Goal: Task Accomplishment & Management: Manage account settings

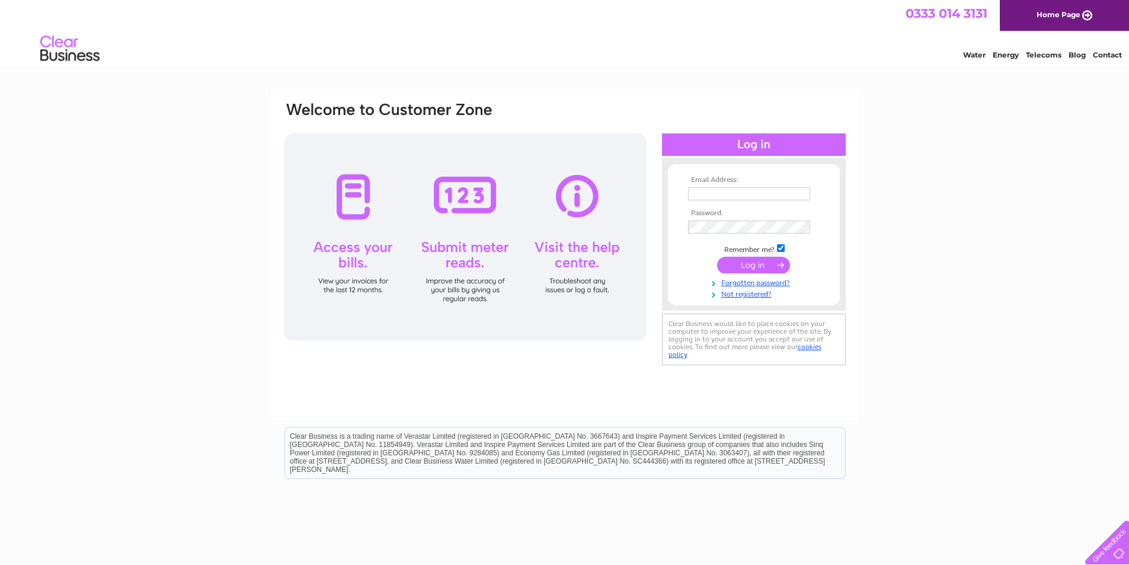
type input "accounts@heydon.co.uk"
click at [731, 265] on input "submit" at bounding box center [753, 265] width 73 height 17
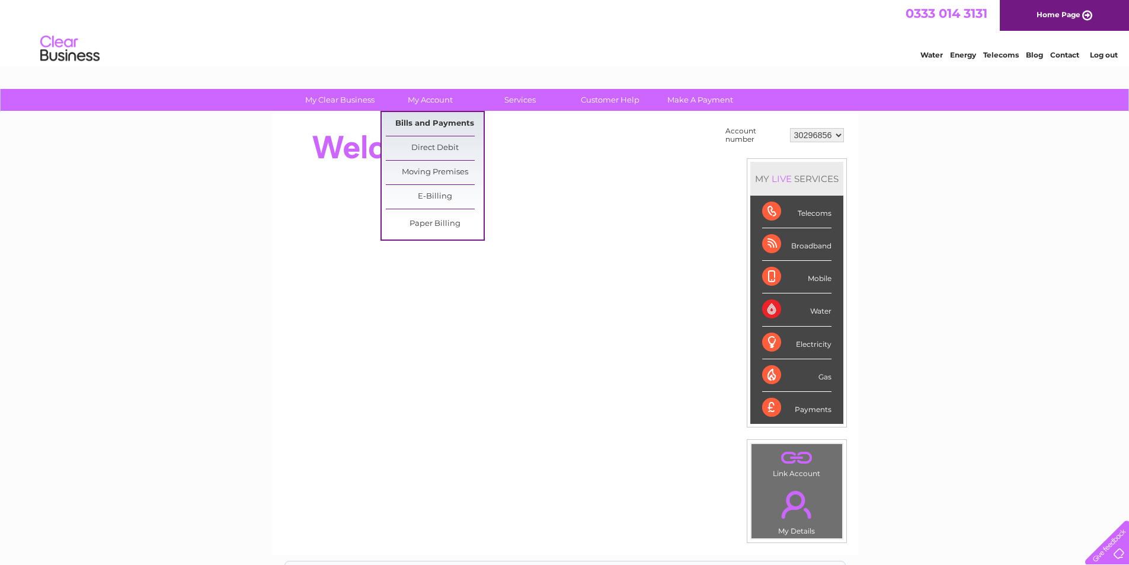
click at [427, 116] on link "Bills and Payments" at bounding box center [435, 124] width 98 height 24
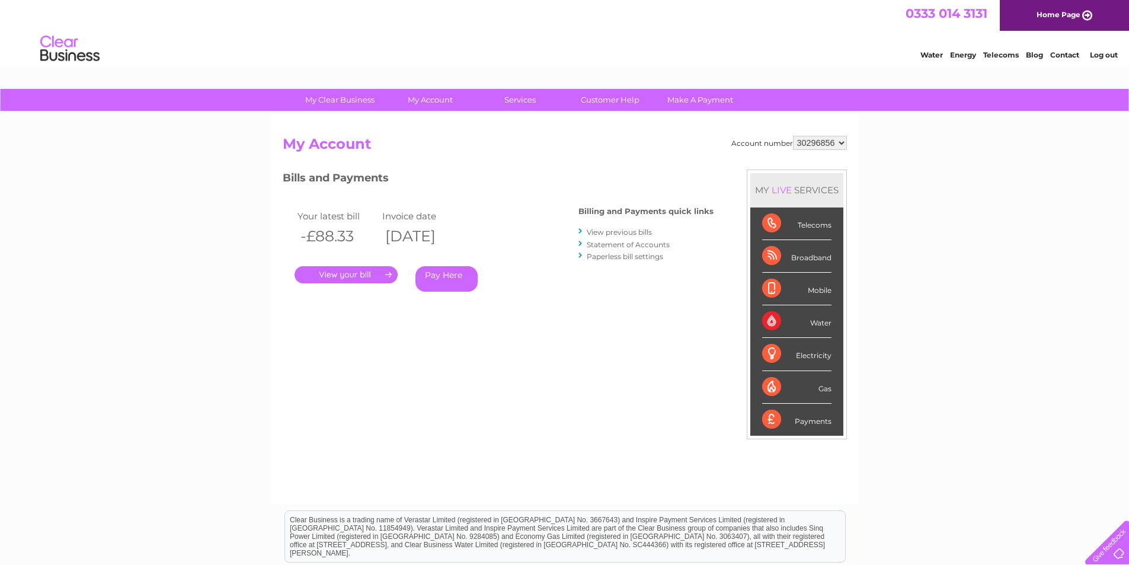
click at [360, 274] on link "." at bounding box center [346, 274] width 103 height 17
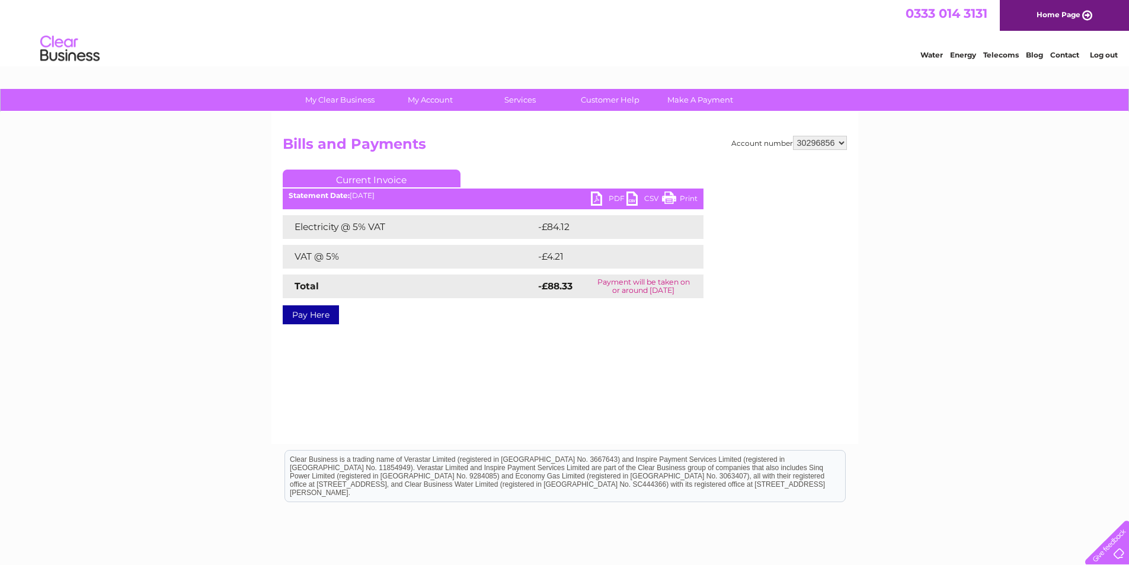
click at [605, 200] on link "PDF" at bounding box center [609, 199] width 36 height 17
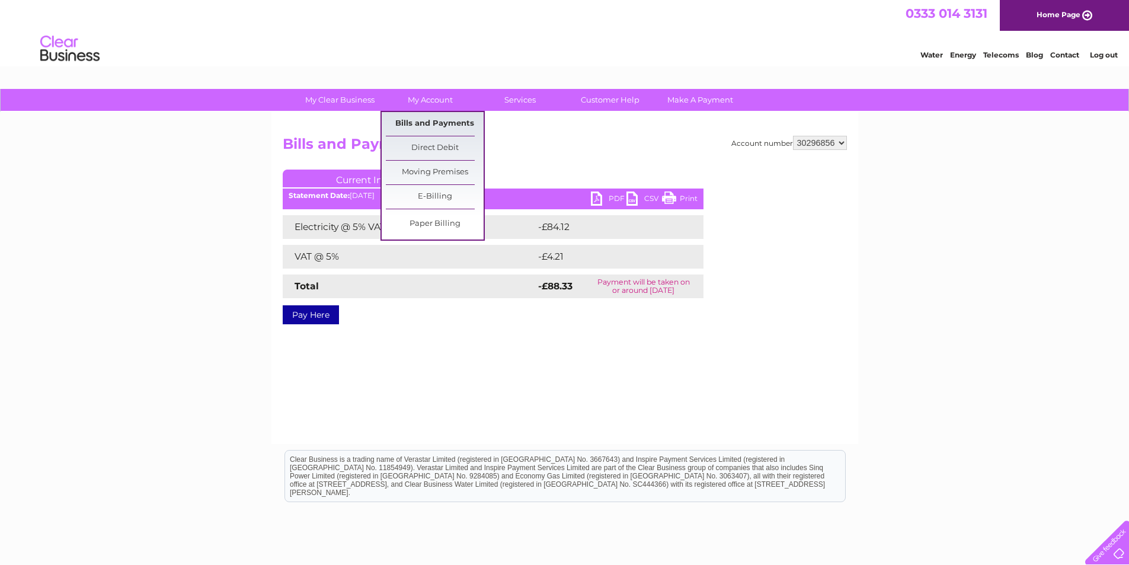
click at [430, 120] on link "Bills and Payments" at bounding box center [435, 124] width 98 height 24
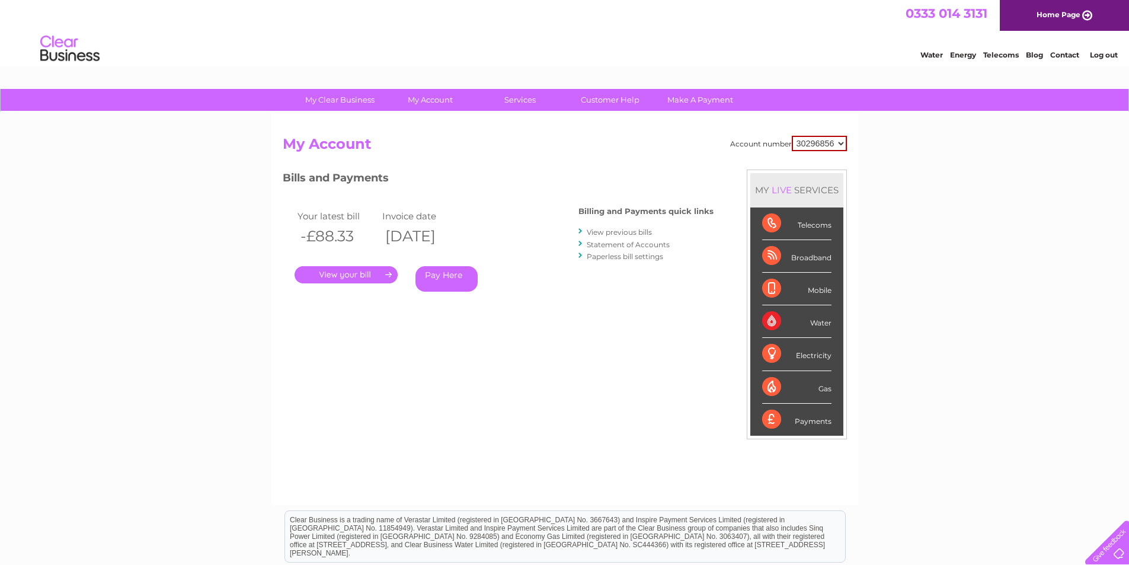
click at [348, 274] on link "." at bounding box center [346, 274] width 103 height 17
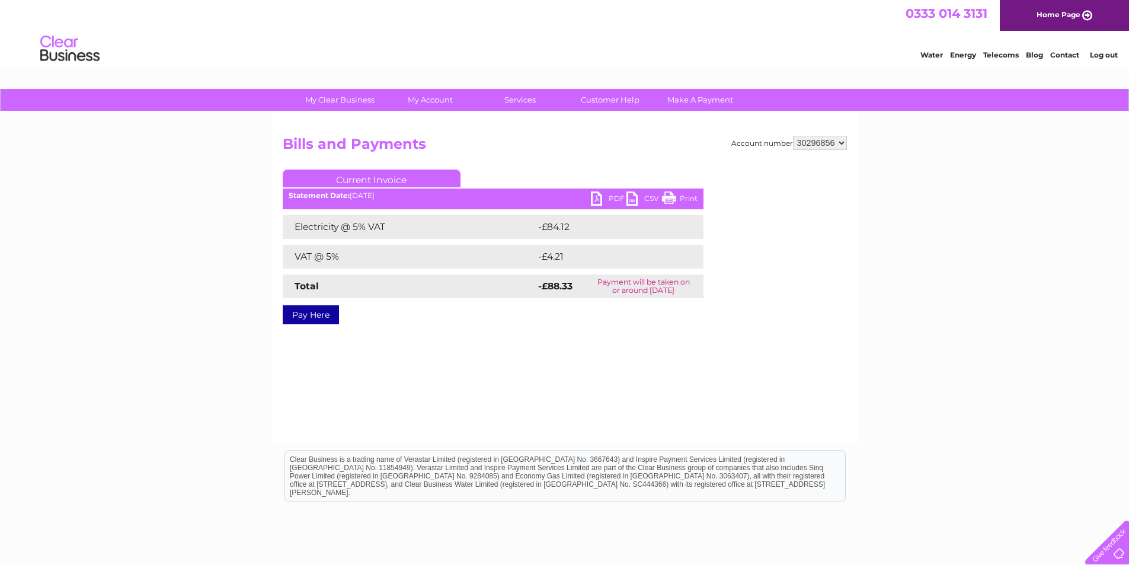
click at [613, 200] on link "PDF" at bounding box center [609, 199] width 36 height 17
click at [600, 197] on link "PDF" at bounding box center [609, 199] width 36 height 17
click at [717, 97] on link "Make A Payment" at bounding box center [700, 100] width 98 height 22
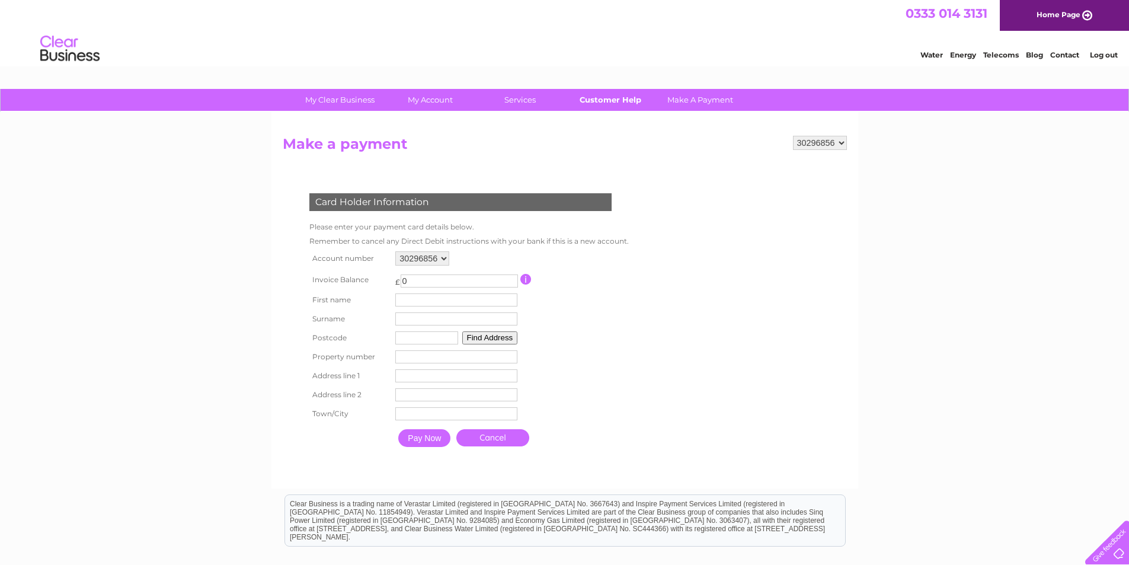
click at [616, 103] on link "Customer Help" at bounding box center [610, 100] width 98 height 22
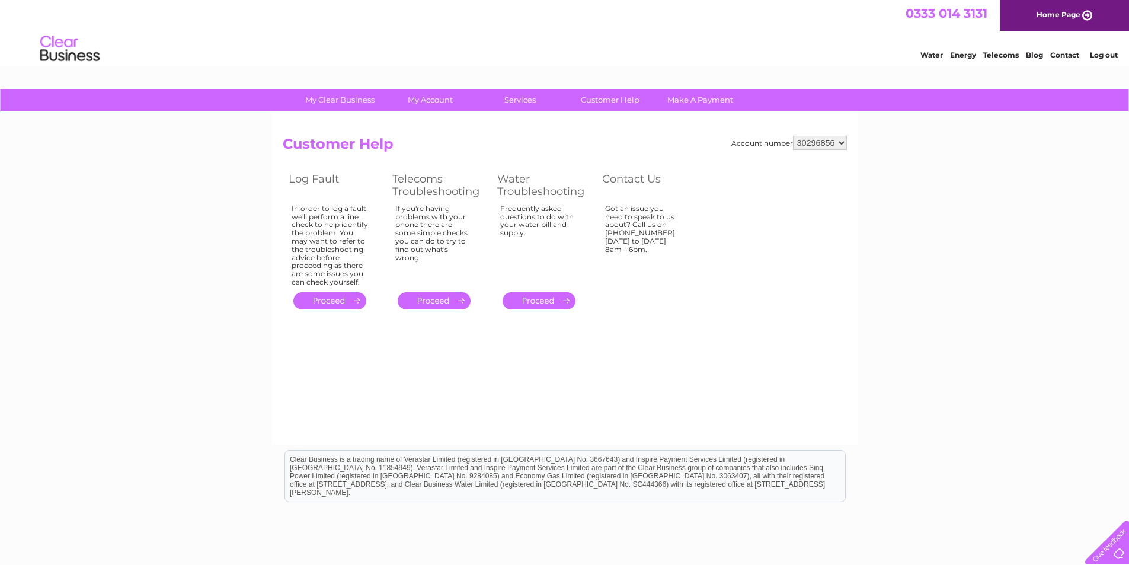
click at [1086, 12] on link "Home Page" at bounding box center [1064, 15] width 129 height 31
